Goal: Task Accomplishment & Management: Use online tool/utility

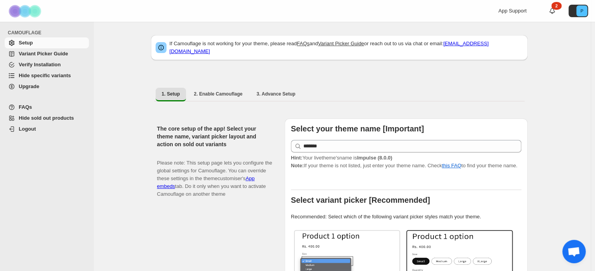
click at [44, 78] on span "Hide specific variants" at bounding box center [45, 76] width 52 height 6
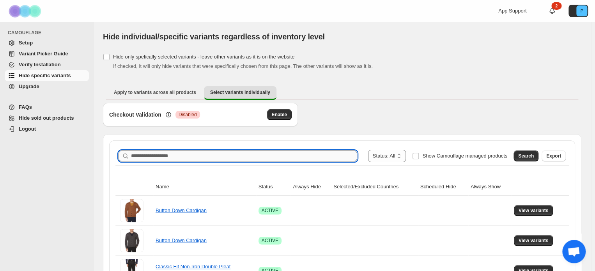
click at [159, 154] on input "Search product name" at bounding box center [244, 155] width 226 height 11
click at [151, 155] on input "Search product name" at bounding box center [244, 155] width 226 height 11
paste input "**********"
type input "**********"
click at [189, 156] on input "**********" at bounding box center [237, 155] width 212 height 11
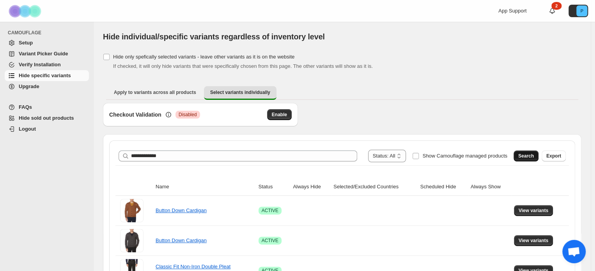
click at [532, 152] on button "Search" at bounding box center [525, 155] width 25 height 11
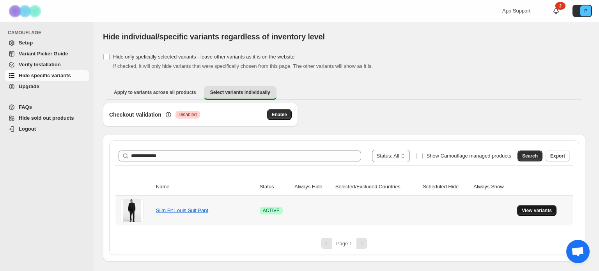
click at [543, 212] on span "View variants" at bounding box center [537, 210] width 30 height 6
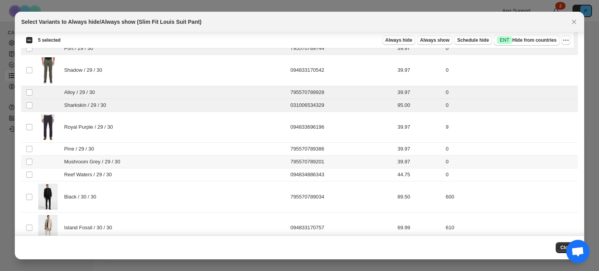
scroll to position [390, 0]
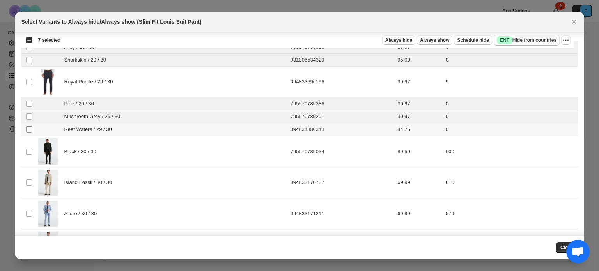
click at [28, 126] on span ":r7:" at bounding box center [29, 129] width 7 height 7
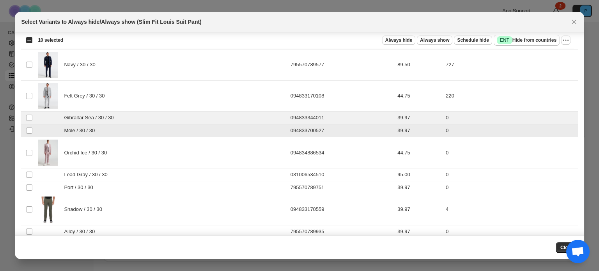
scroll to position [741, 0]
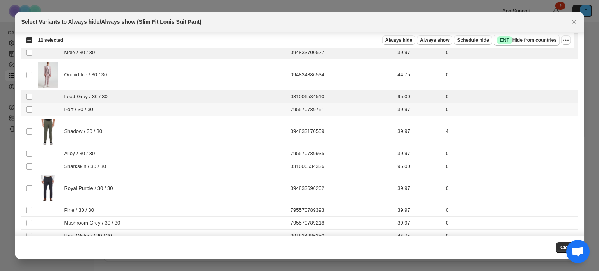
click at [28, 103] on td "Select product variant" at bounding box center [28, 109] width 15 height 13
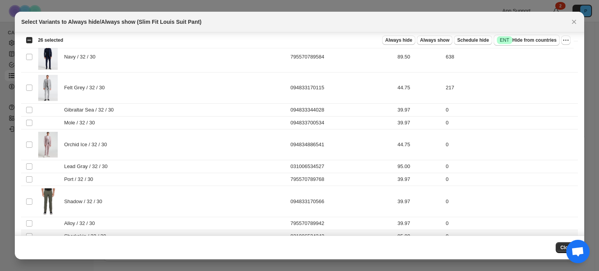
scroll to position [1676, 0]
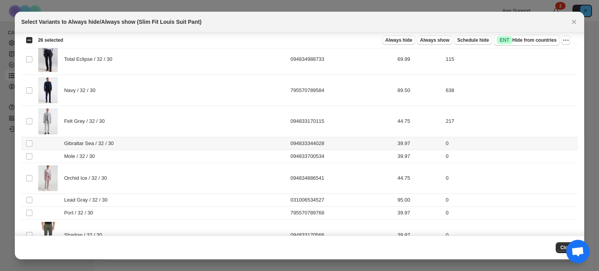
click at [25, 137] on td "Select product variant" at bounding box center [28, 143] width 15 height 13
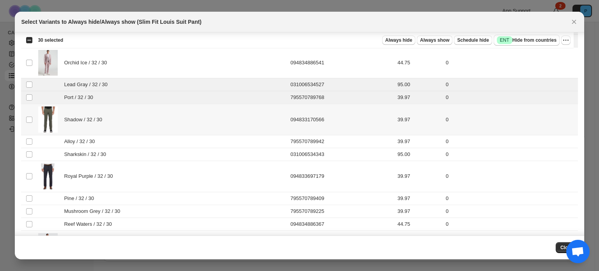
scroll to position [1832, 0]
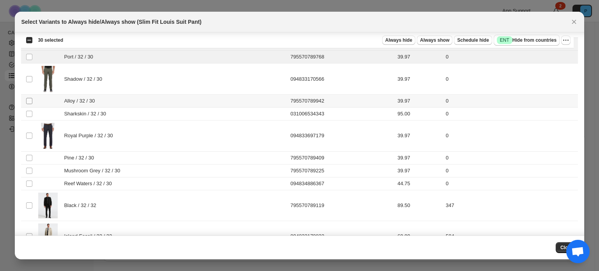
click at [26, 97] on span ":r7:" at bounding box center [29, 100] width 7 height 7
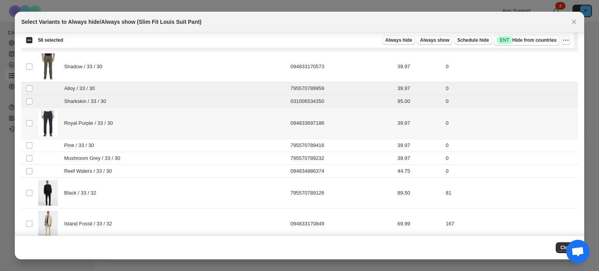
scroll to position [3197, 0]
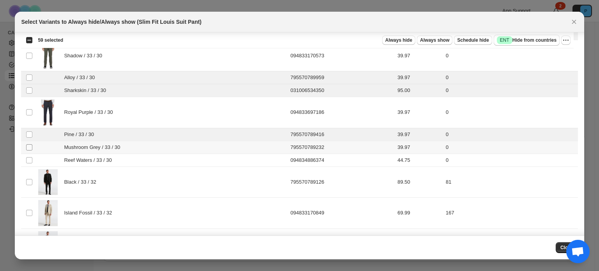
click at [27, 144] on span ":r7:" at bounding box center [29, 147] width 7 height 7
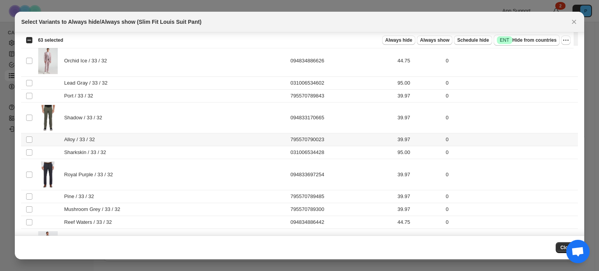
scroll to position [3548, 0]
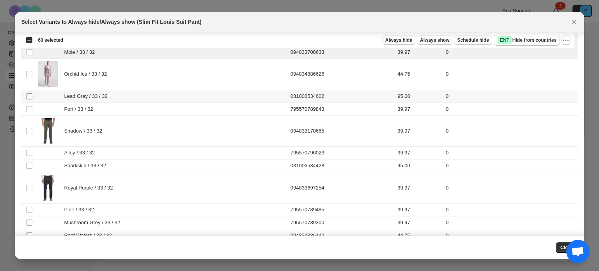
click at [33, 93] on span ":r7:" at bounding box center [29, 96] width 7 height 7
click at [33, 106] on span ":r7:" at bounding box center [29, 109] width 7 height 7
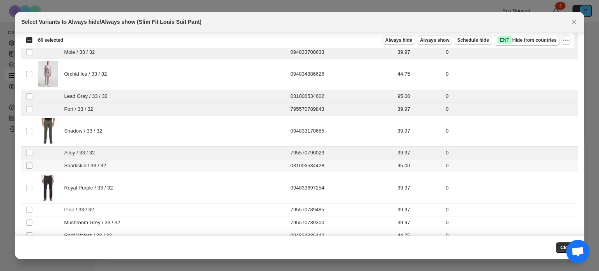
click at [29, 162] on span ":r7:" at bounding box center [29, 165] width 7 height 7
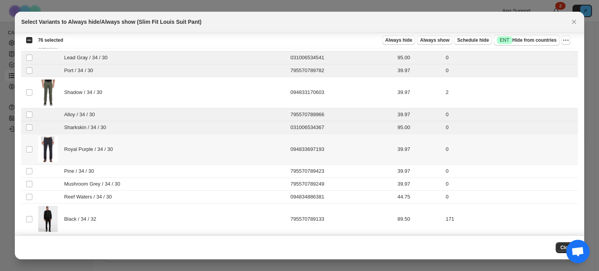
scroll to position [4054, 0]
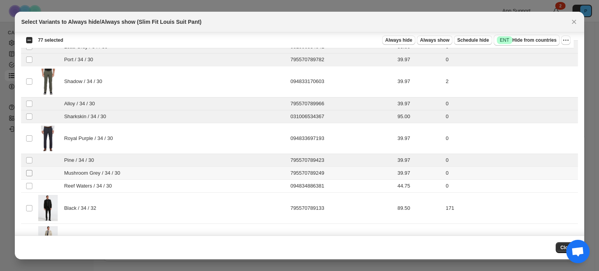
click at [33, 167] on td "Select product variant" at bounding box center [28, 173] width 15 height 13
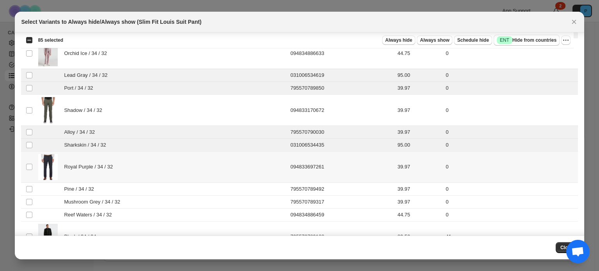
scroll to position [4522, 0]
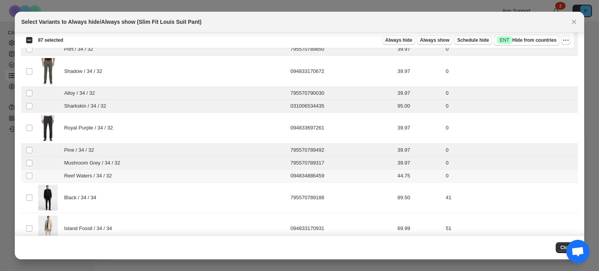
click at [25, 169] on td "Select product variant" at bounding box center [28, 175] width 15 height 13
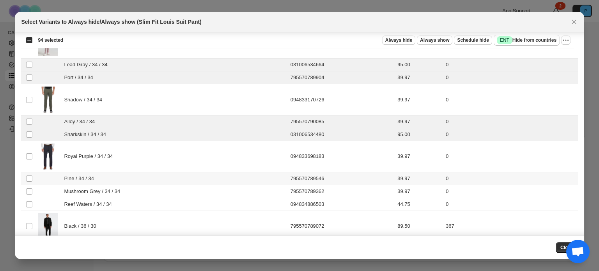
scroll to position [5029, 0]
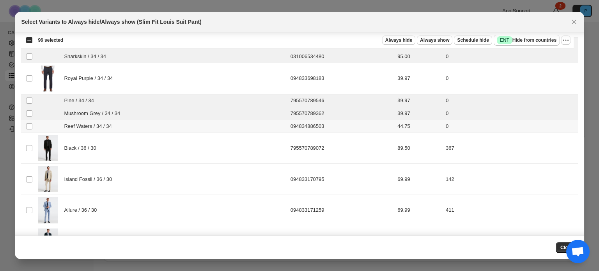
click at [33, 120] on td "Select product variant" at bounding box center [28, 126] width 15 height 13
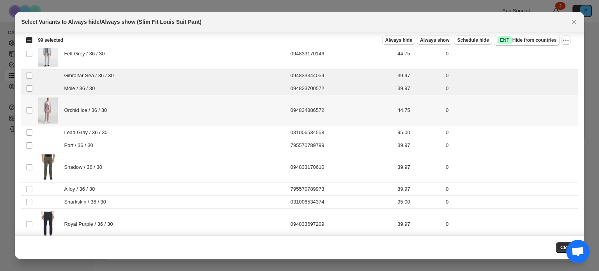
scroll to position [5380, 0]
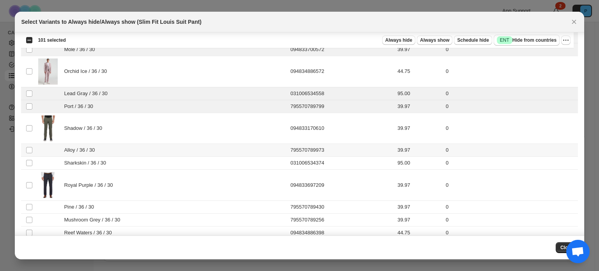
click at [25, 144] on td "Select product variant" at bounding box center [28, 150] width 15 height 13
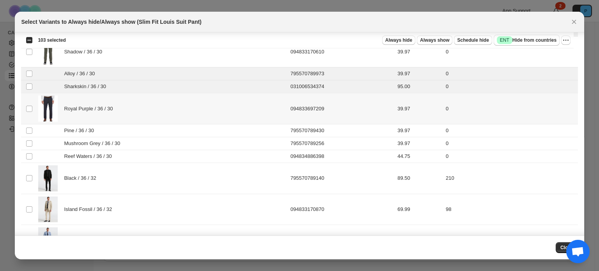
scroll to position [5458, 0]
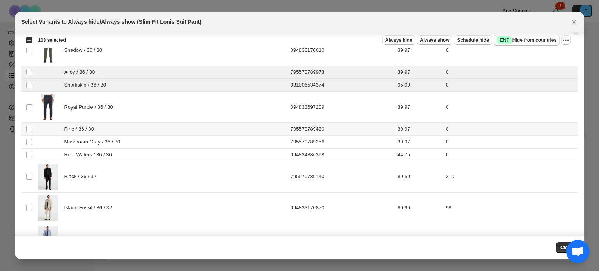
click at [30, 122] on td "Select product variant" at bounding box center [28, 128] width 15 height 13
click at [34, 135] on td "Select product variant" at bounding box center [28, 141] width 15 height 13
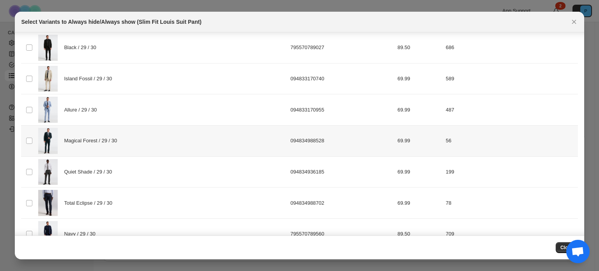
scroll to position [0, 0]
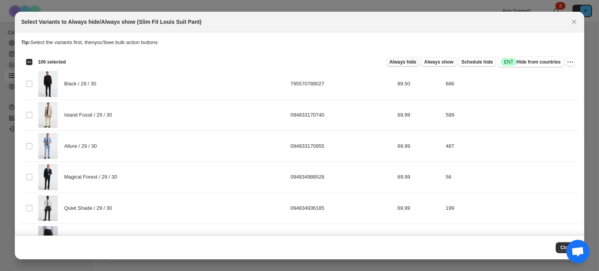
click at [406, 61] on span "Always hide" at bounding box center [402, 62] width 27 height 6
